Goal: Transaction & Acquisition: Purchase product/service

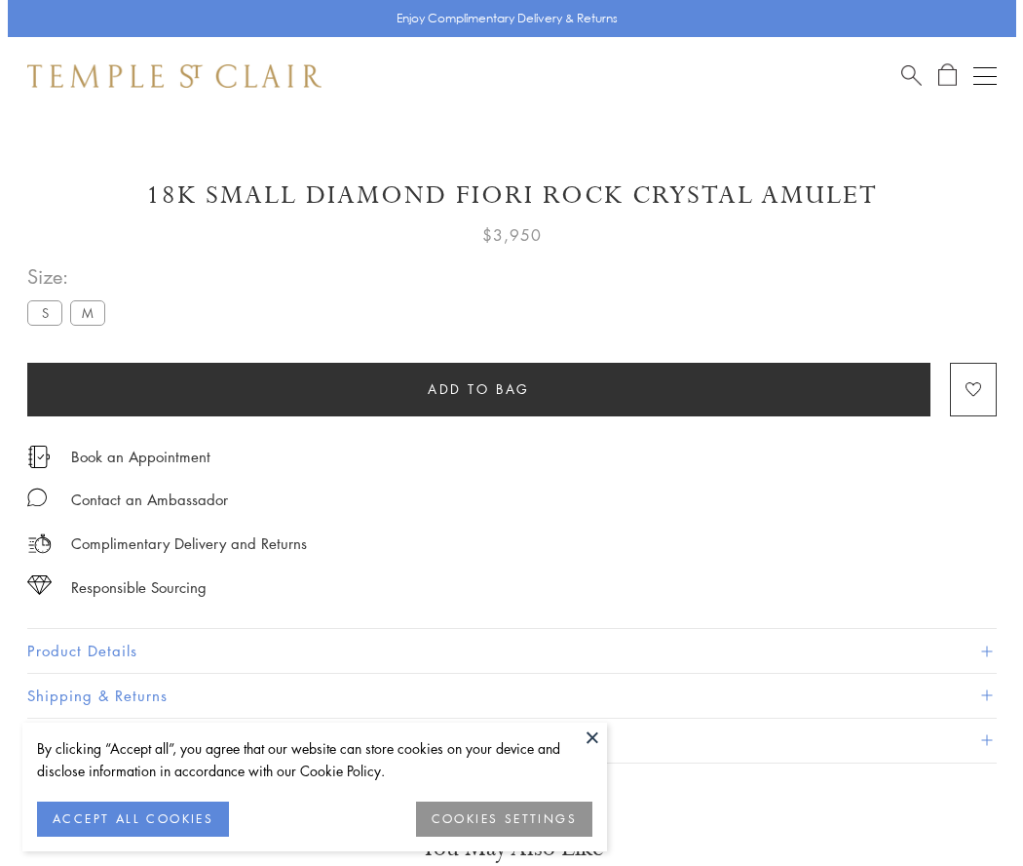
scroll to position [115, 0]
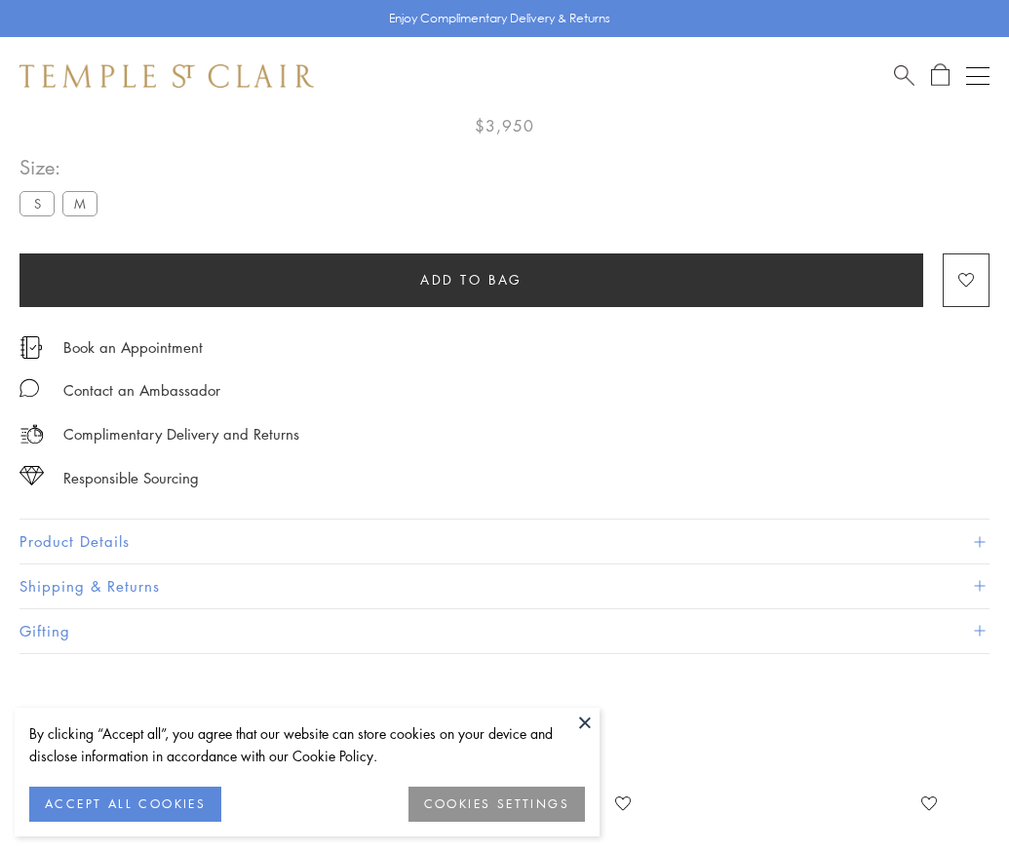
click at [471, 273] on span "Add to bag" at bounding box center [471, 279] width 102 height 21
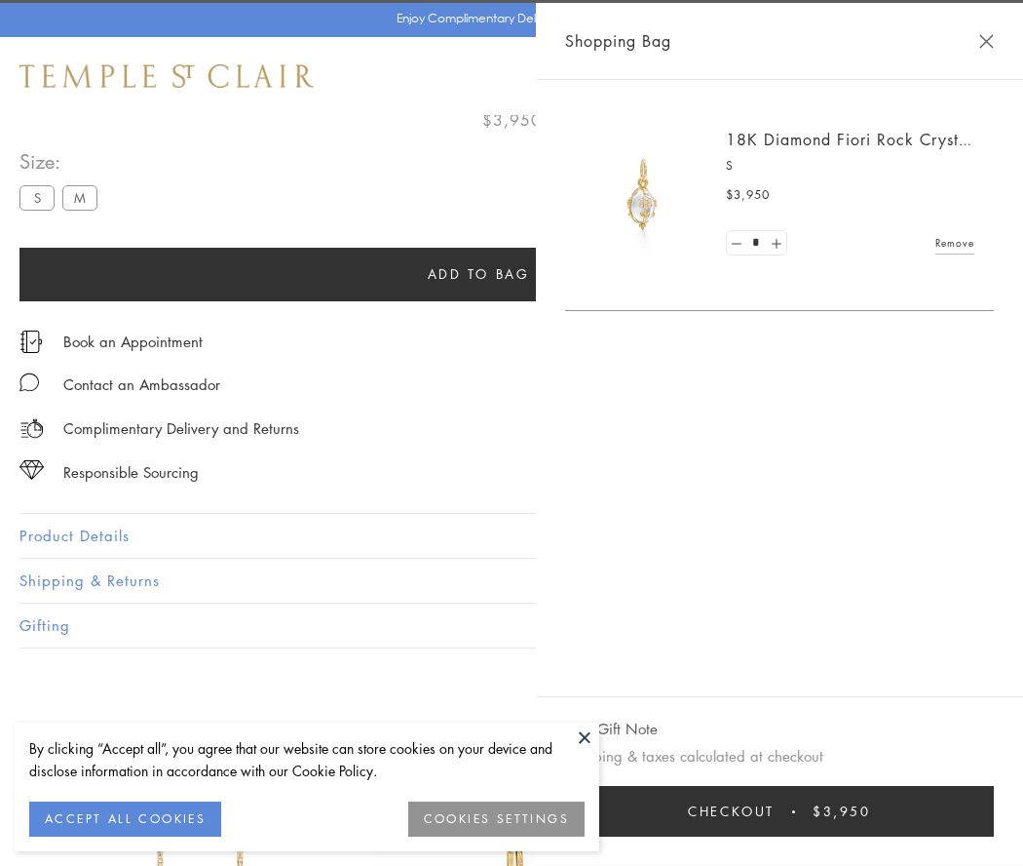
click at [982, 811] on button "Checkout $3,950" at bounding box center [779, 811] width 429 height 51
